Goal: Information Seeking & Learning: Learn about a topic

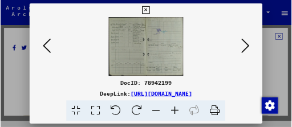
scroll to position [141, 0]
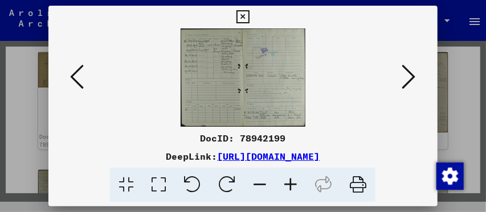
click at [229, 70] on img at bounding box center [242, 77] width 311 height 99
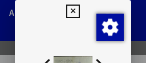
drag, startPoint x: 145, startPoint y: 15, endPoint x: 145, endPoint y: 25, distance: 9.7
click at [145, 27] on div at bounding box center [73, 31] width 146 height 63
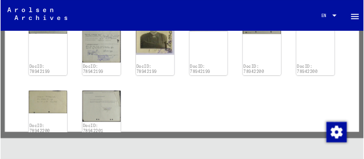
scroll to position [255, 0]
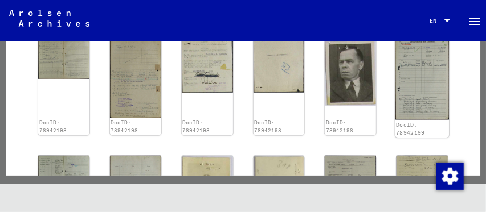
click at [398, 74] on img at bounding box center [422, 78] width 54 height 84
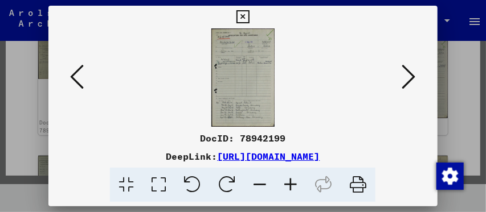
click at [241, 75] on img at bounding box center [242, 77] width 311 height 99
click at [241, 74] on img at bounding box center [242, 77] width 311 height 99
click at [263, 153] on link "[URL][DOMAIN_NAME]" at bounding box center [268, 156] width 103 height 11
click at [231, 95] on img at bounding box center [242, 77] width 311 height 99
click at [413, 76] on icon at bounding box center [409, 76] width 14 height 27
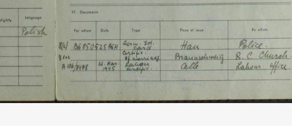
scroll to position [0, 0]
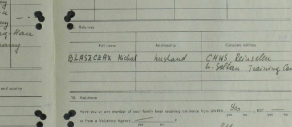
drag, startPoint x: 190, startPoint y: 75, endPoint x: 178, endPoint y: 75, distance: 12.5
click at [178, 75] on img at bounding box center [146, 72] width 156 height 99
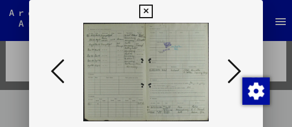
click at [231, 64] on icon at bounding box center [234, 71] width 14 height 27
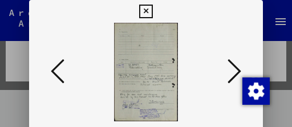
click at [52, 70] on icon at bounding box center [58, 71] width 14 height 27
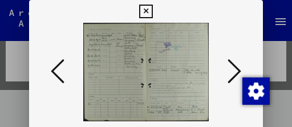
click at [52, 70] on icon at bounding box center [58, 71] width 14 height 27
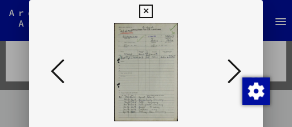
click at [57, 71] on icon at bounding box center [58, 71] width 14 height 27
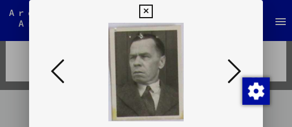
click at [57, 71] on icon at bounding box center [58, 71] width 14 height 27
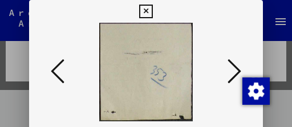
click at [57, 71] on icon at bounding box center [58, 71] width 14 height 27
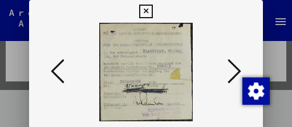
click at [57, 71] on icon at bounding box center [58, 71] width 14 height 27
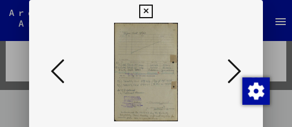
click at [53, 77] on icon at bounding box center [58, 71] width 14 height 27
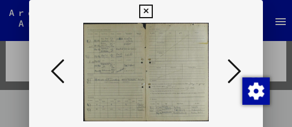
click at [49, 66] on button at bounding box center [57, 72] width 21 height 32
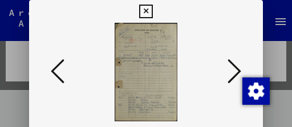
click at [59, 79] on icon at bounding box center [58, 71] width 14 height 27
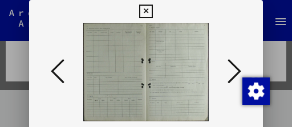
click at [59, 79] on icon at bounding box center [58, 71] width 14 height 27
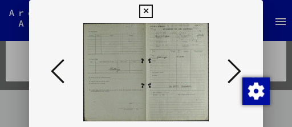
click at [64, 75] on icon at bounding box center [58, 71] width 14 height 27
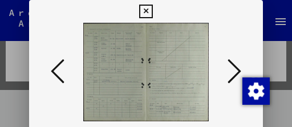
click at [64, 71] on button at bounding box center [57, 72] width 21 height 32
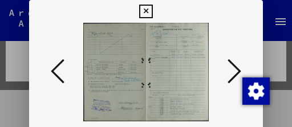
click at [58, 68] on icon at bounding box center [58, 71] width 14 height 27
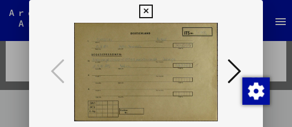
click at [144, 13] on icon at bounding box center [145, 12] width 13 height 14
